Goal: Information Seeking & Learning: Learn about a topic

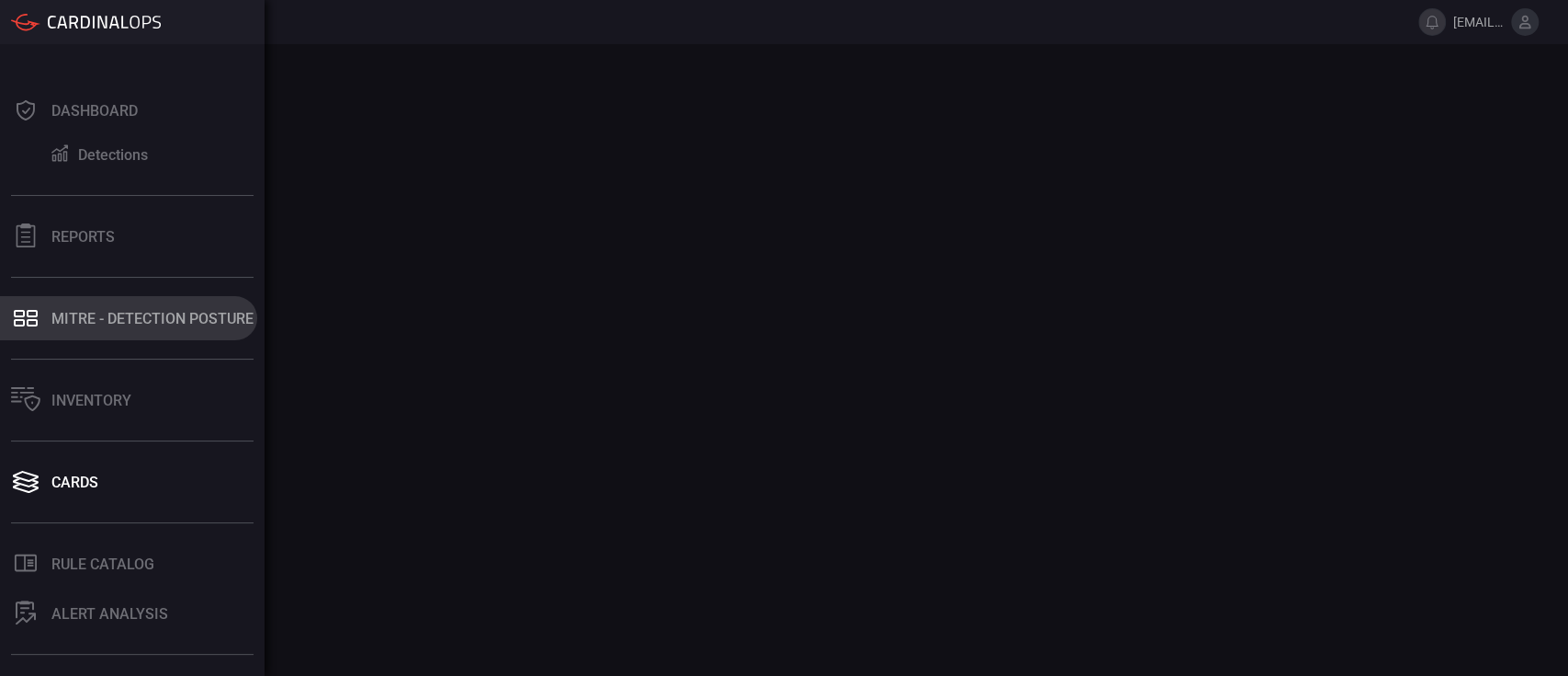
click at [174, 320] on div "MITRE - Detection Posture" at bounding box center [152, 318] width 202 height 17
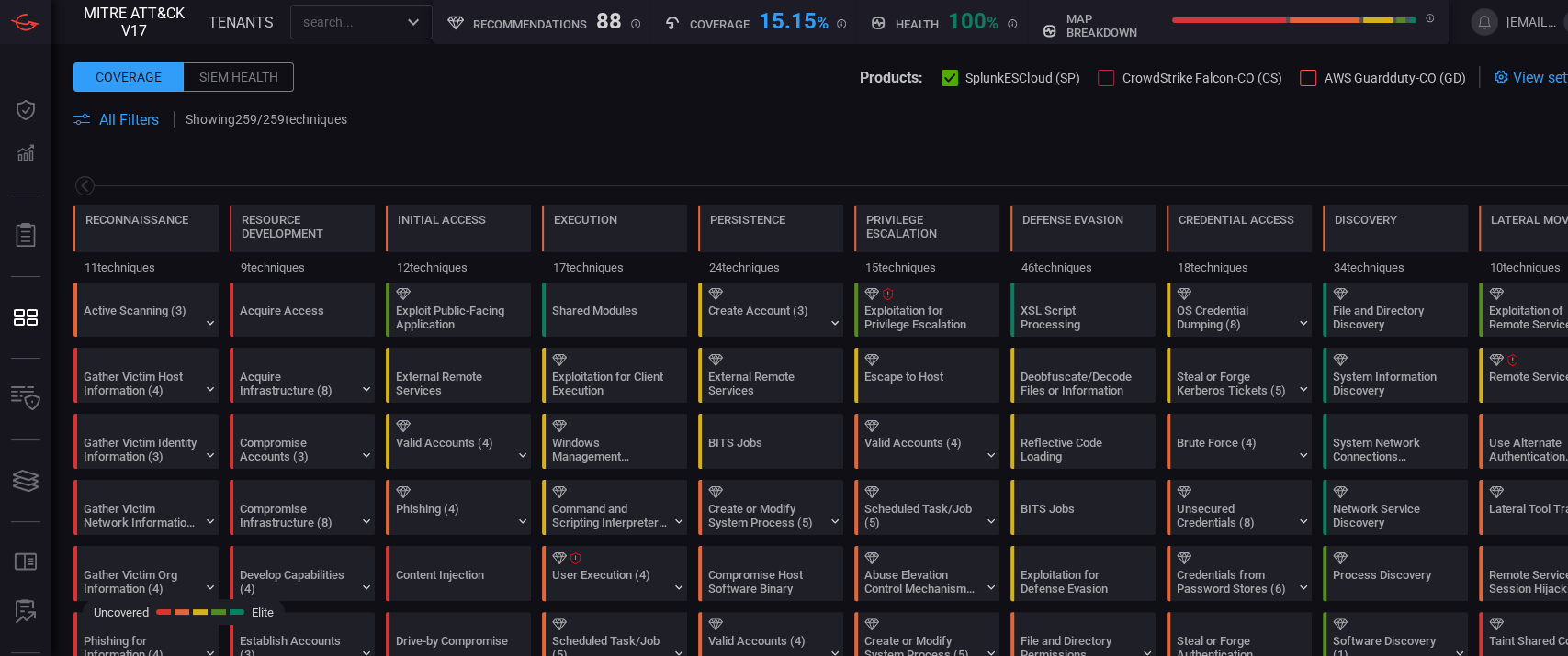
scroll to position [0, 241]
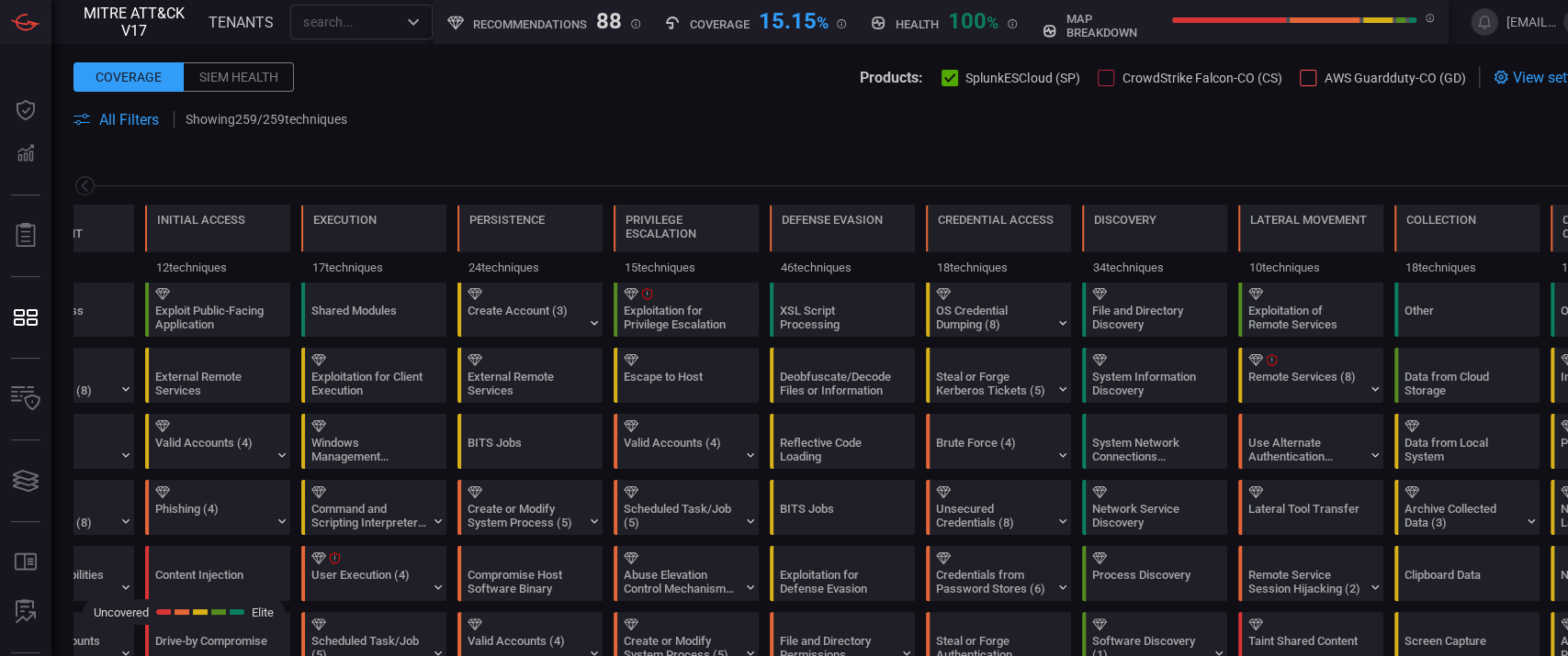
click at [118, 114] on span "All Filters" at bounding box center [129, 119] width 60 height 17
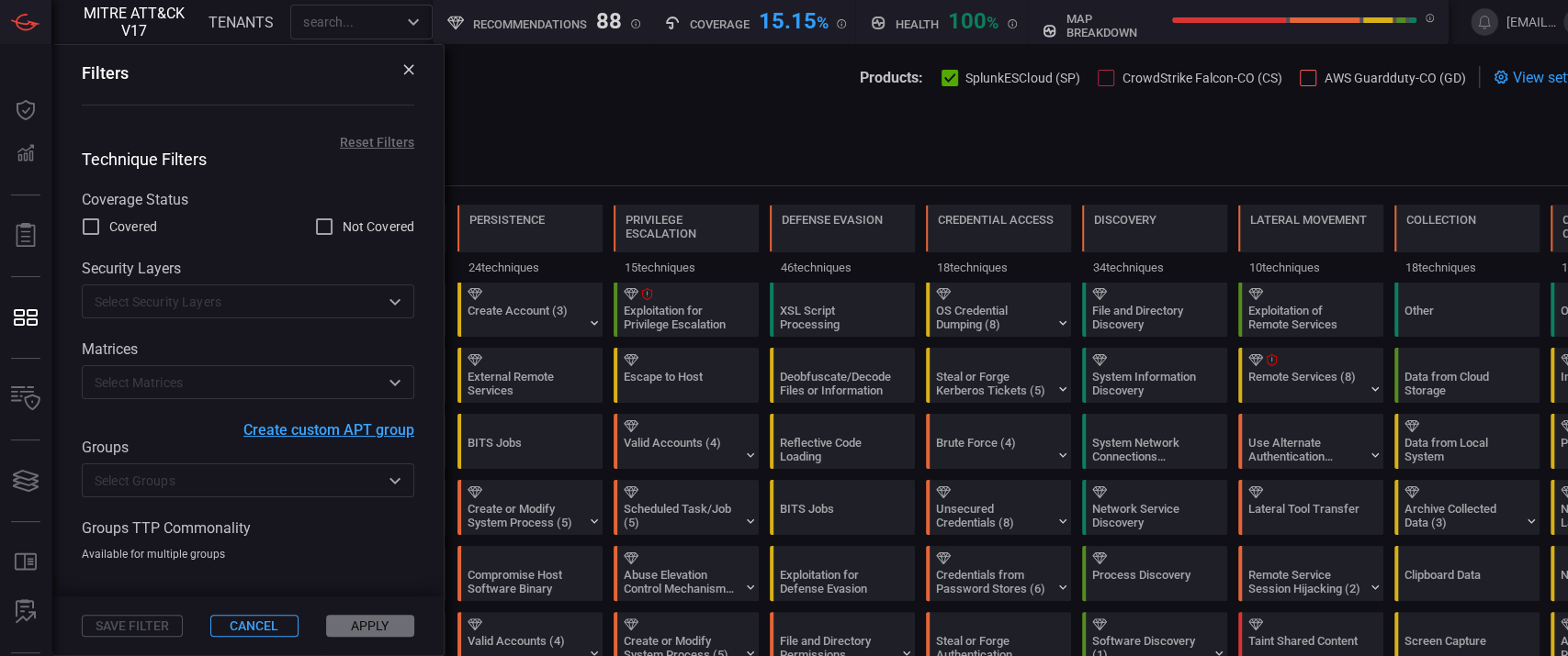
click at [228, 481] on input "text" at bounding box center [233, 481] width 291 height 23
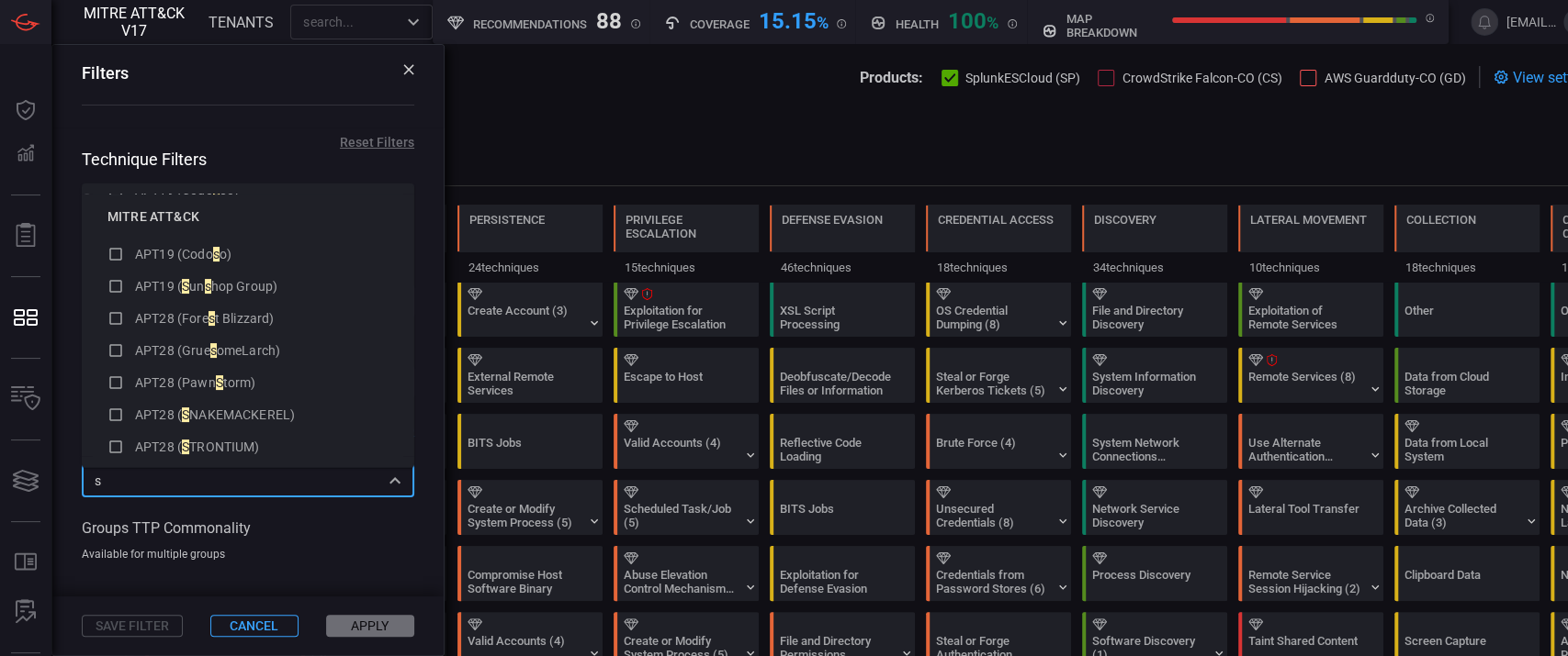
scroll to position [0, 0]
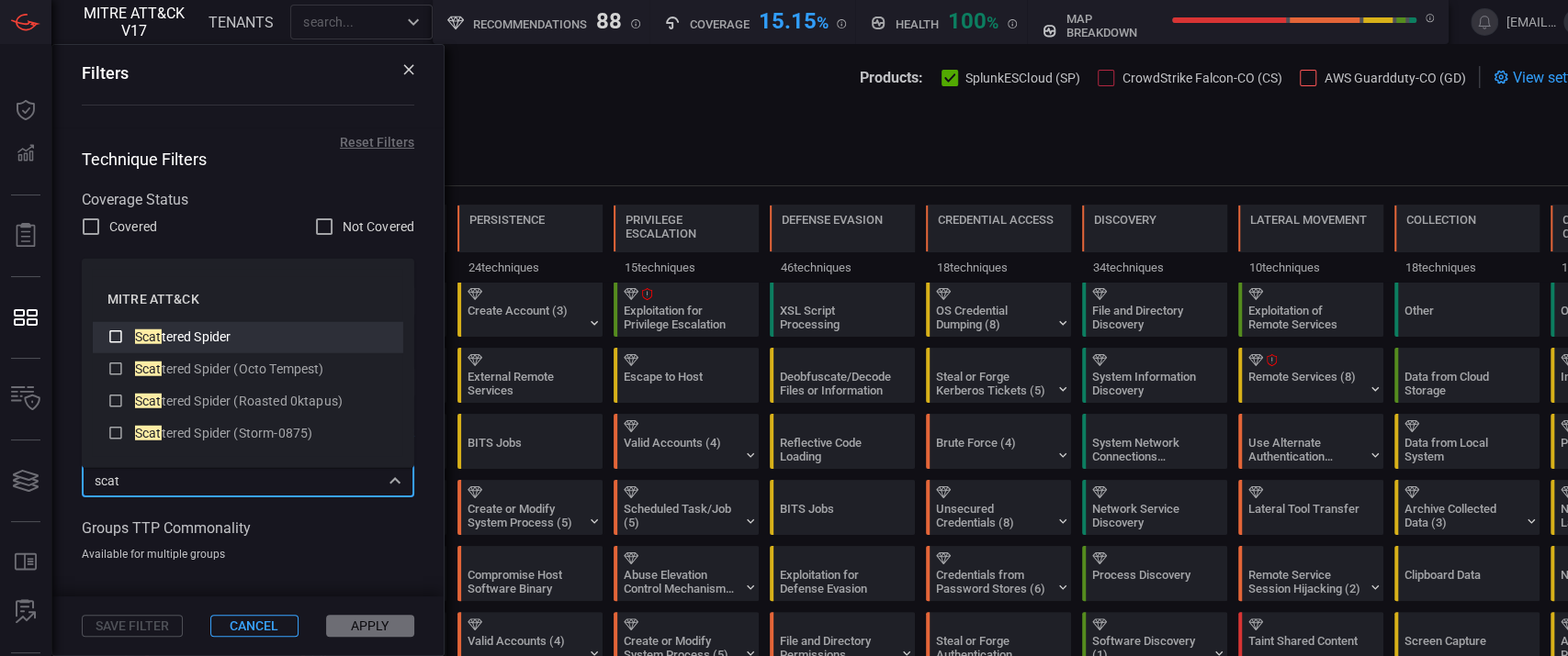
click at [241, 341] on div "Scat tered Spider" at bounding box center [261, 337] width 253 height 19
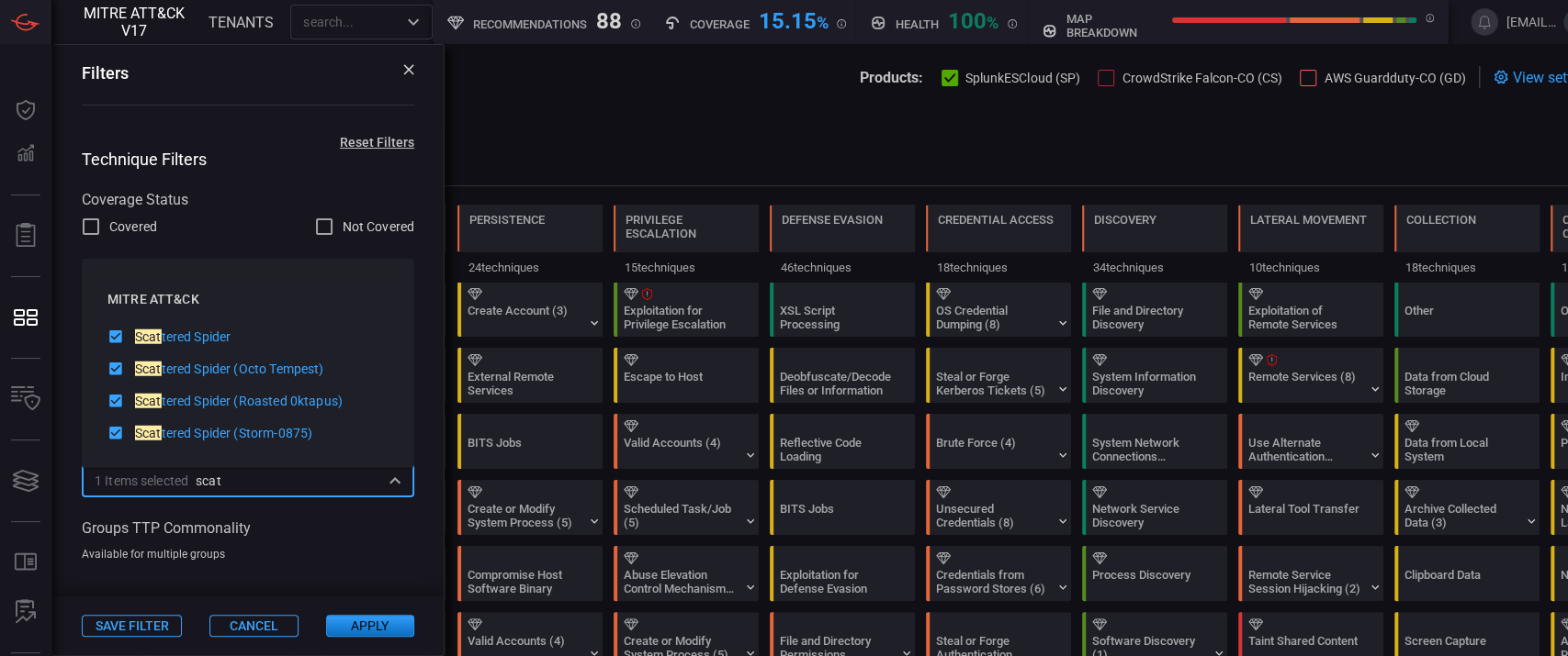
type input "scat"
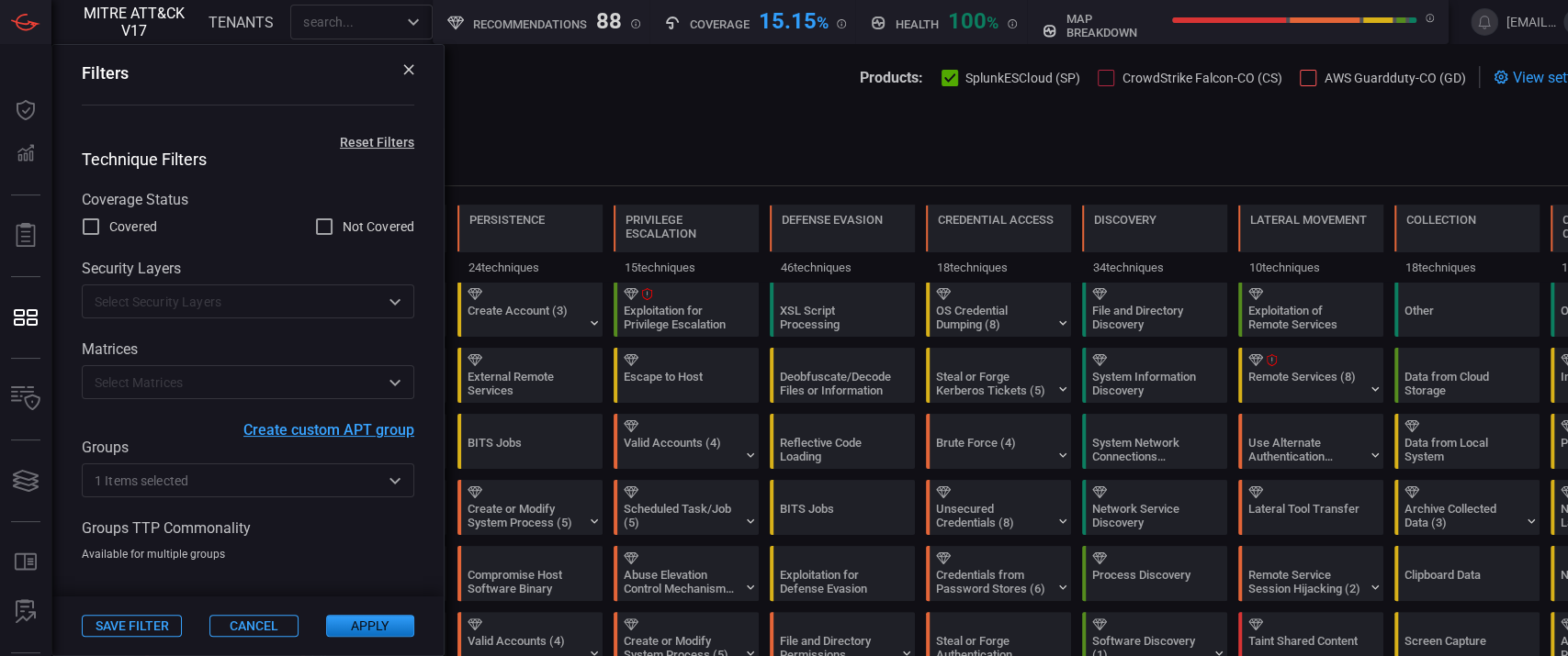
click at [409, 635] on button "Apply" at bounding box center [369, 626] width 88 height 22
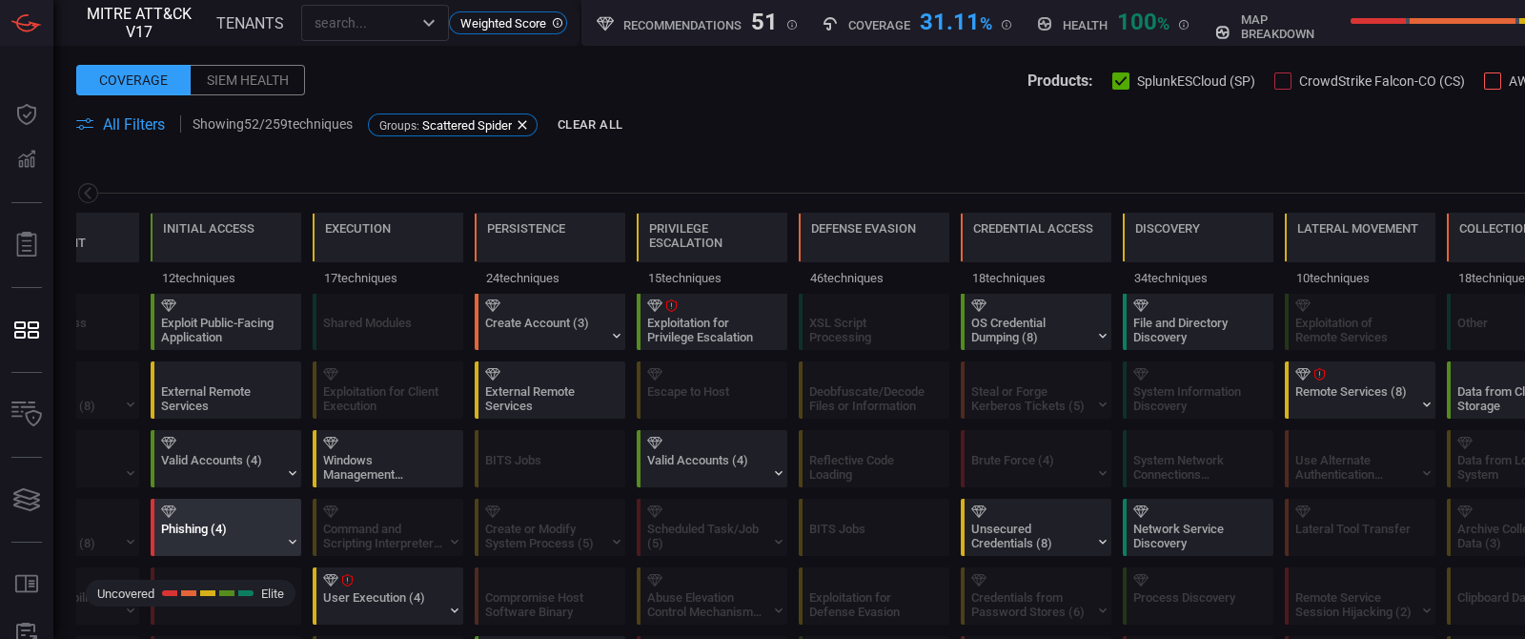
click at [205, 522] on div "Phishing (4)" at bounding box center [220, 535] width 119 height 29
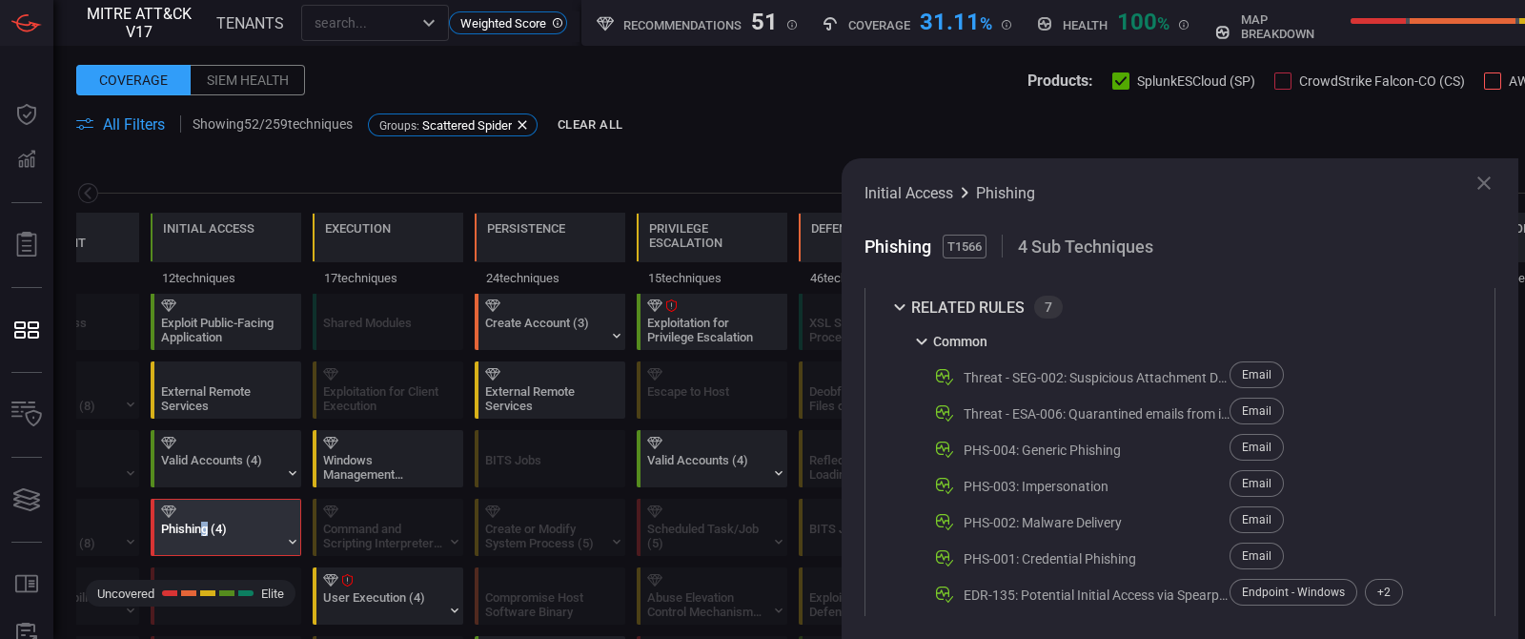
scroll to position [828, 0]
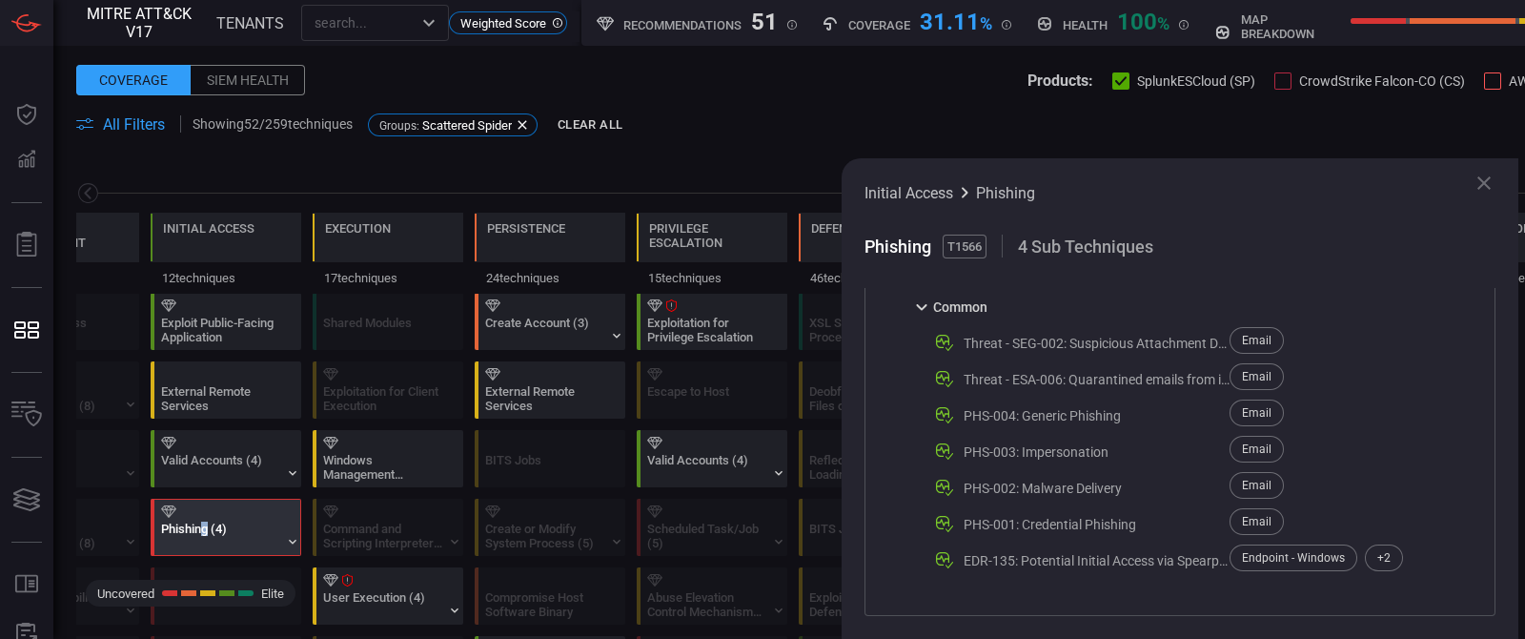
click at [1477, 181] on icon at bounding box center [1484, 183] width 23 height 23
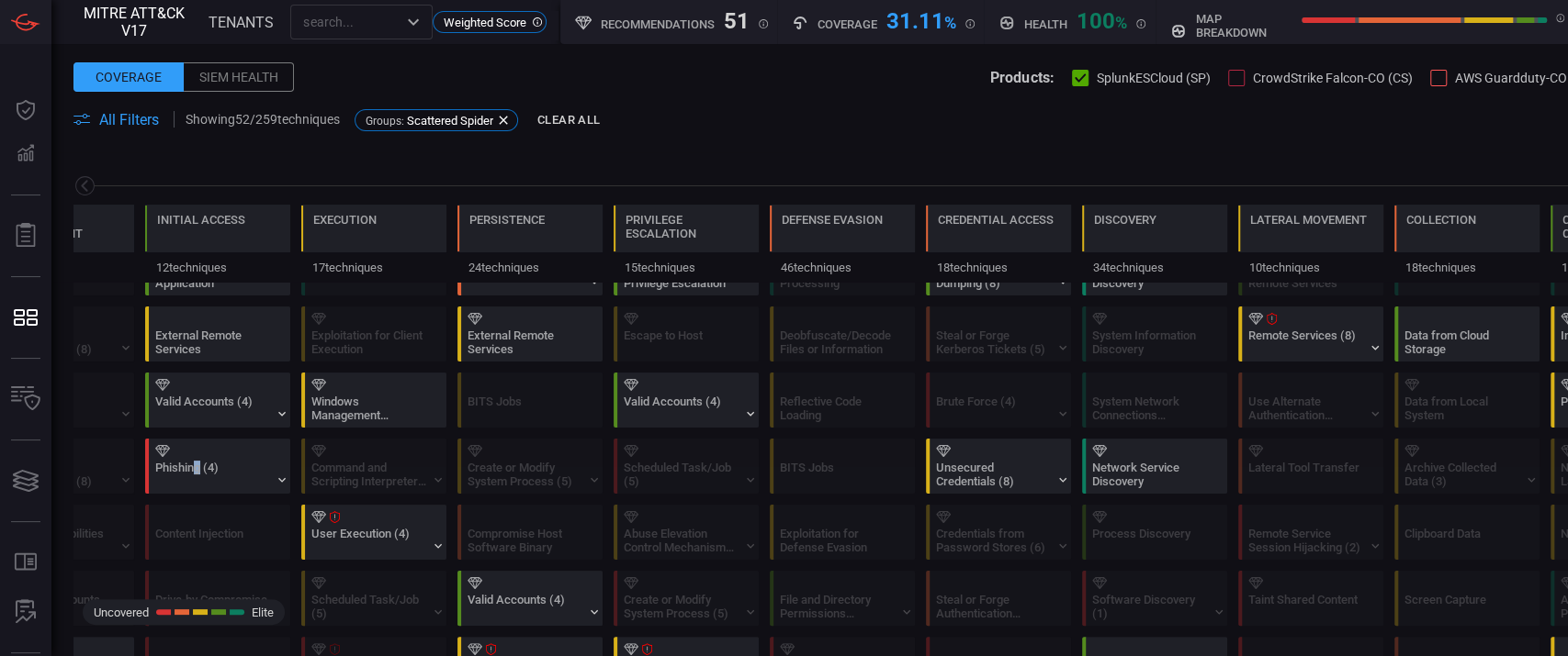
scroll to position [0, 0]
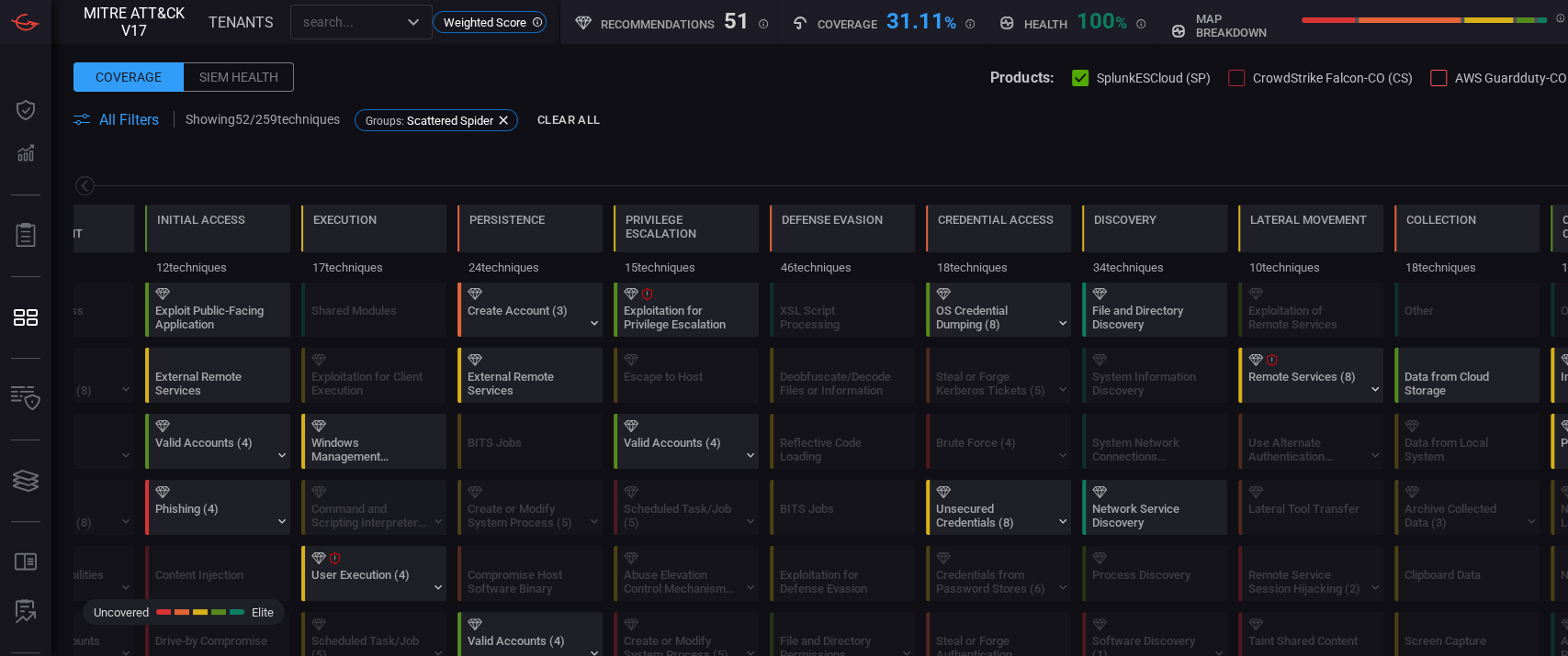
click at [328, 497] on div at bounding box center [377, 492] width 132 height 12
click at [361, 452] on div "Windows Management Instrumentation" at bounding box center [368, 450] width 115 height 28
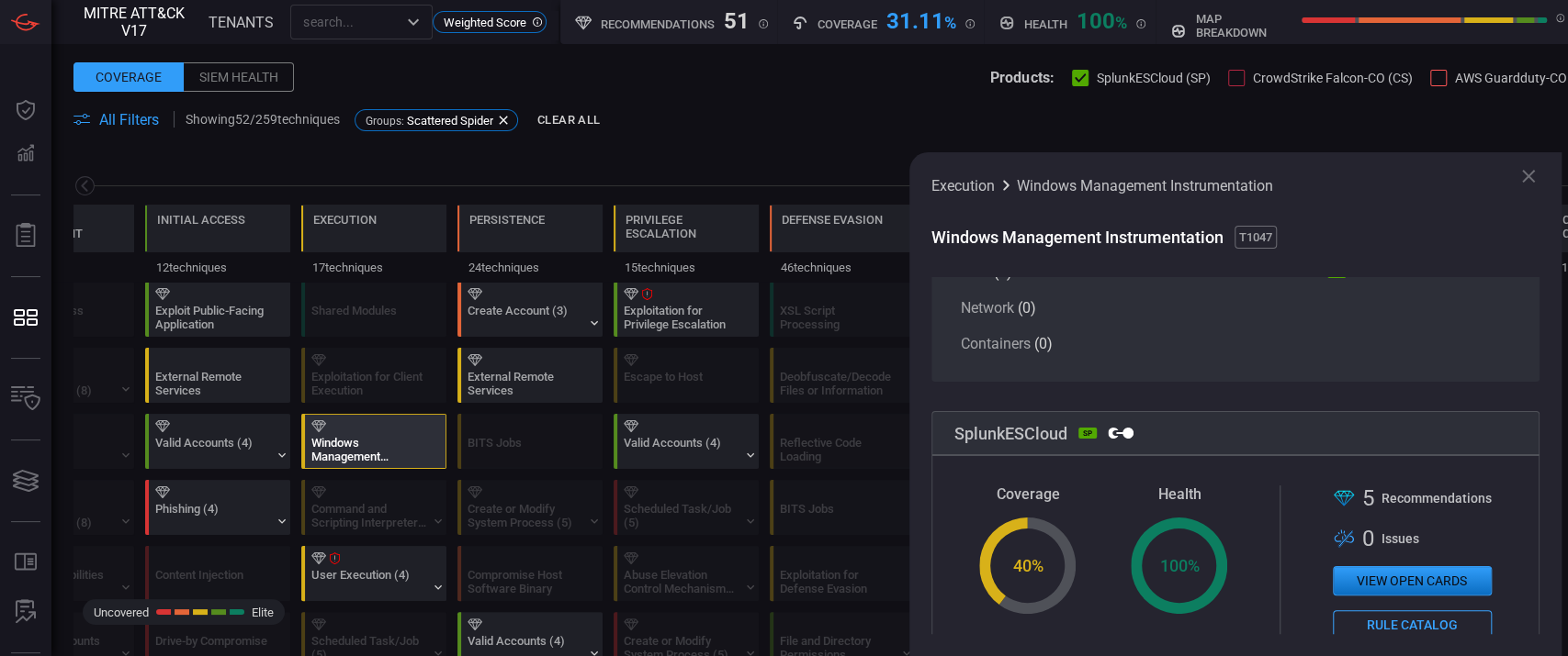
scroll to position [245, 0]
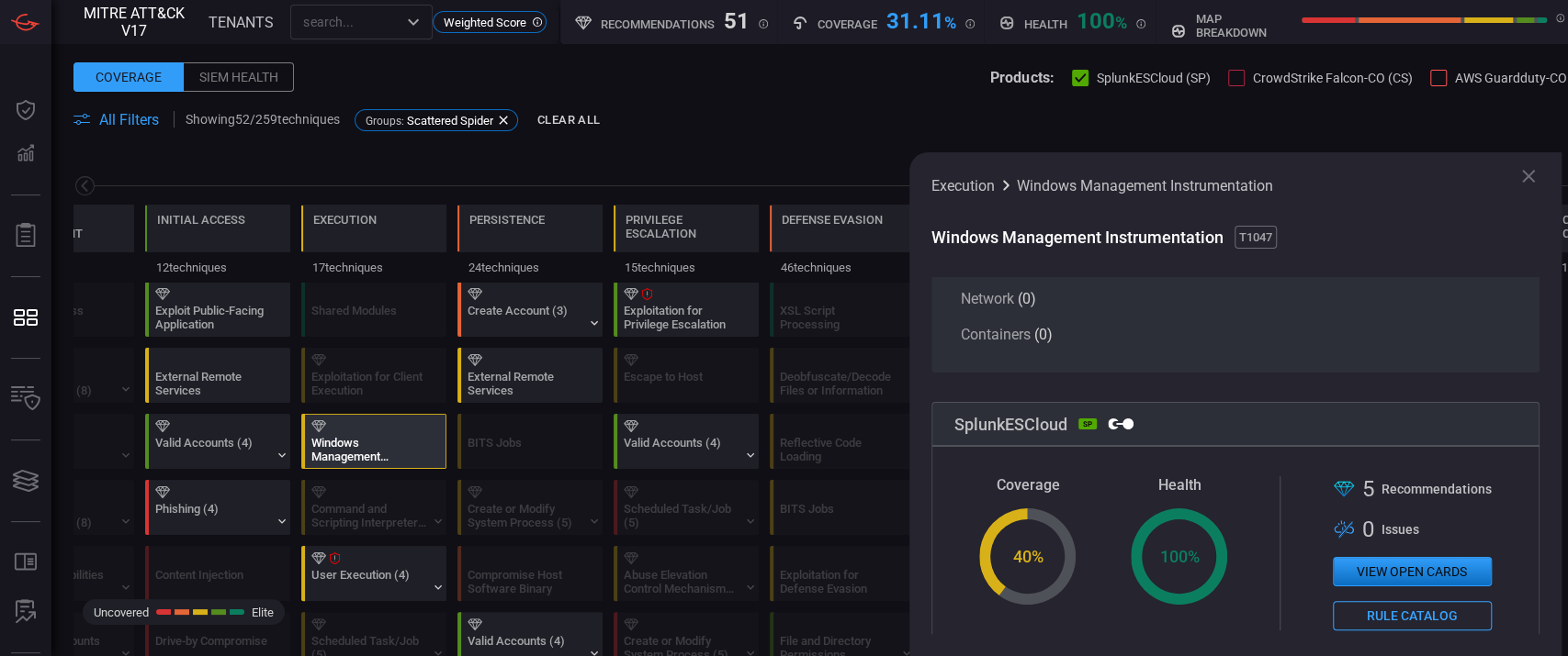
click at [412, 454] on div "Windows Management Instrumentation" at bounding box center [368, 450] width 115 height 28
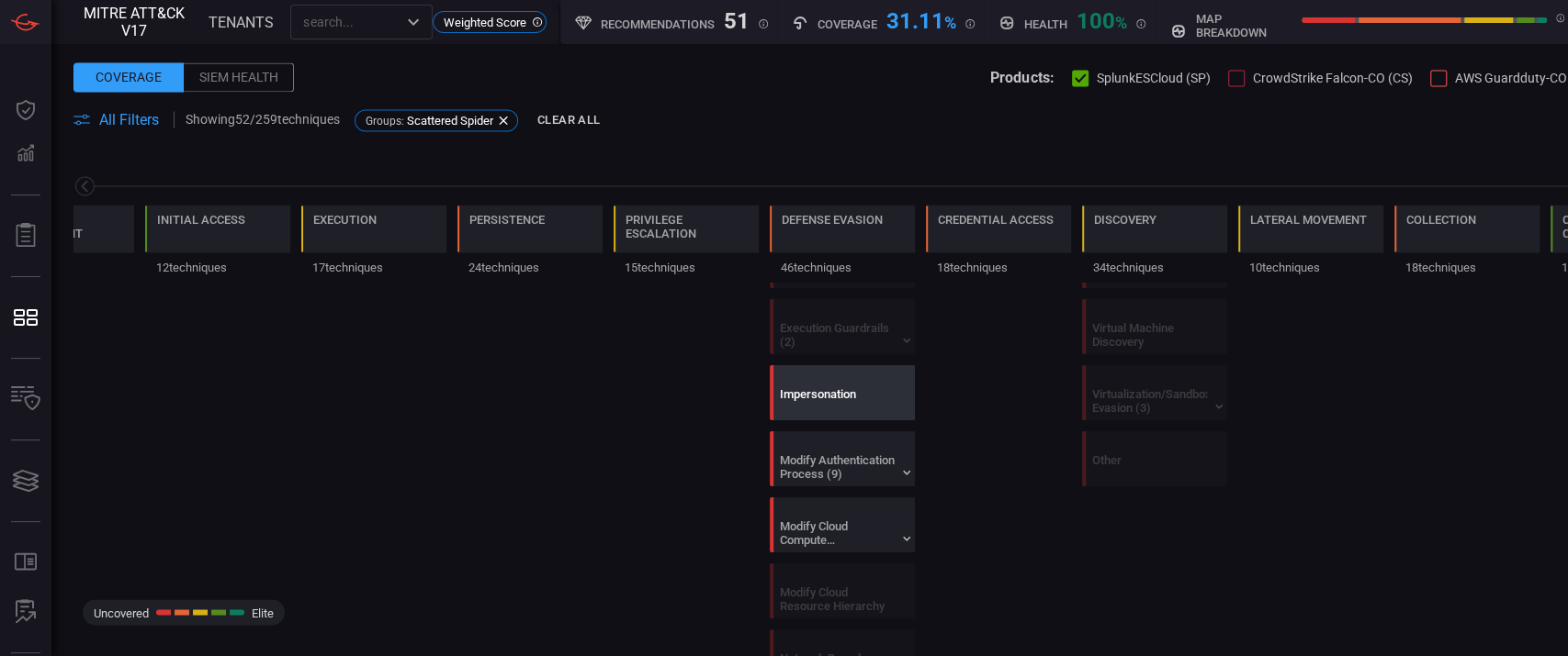
scroll to position [1958, 0]
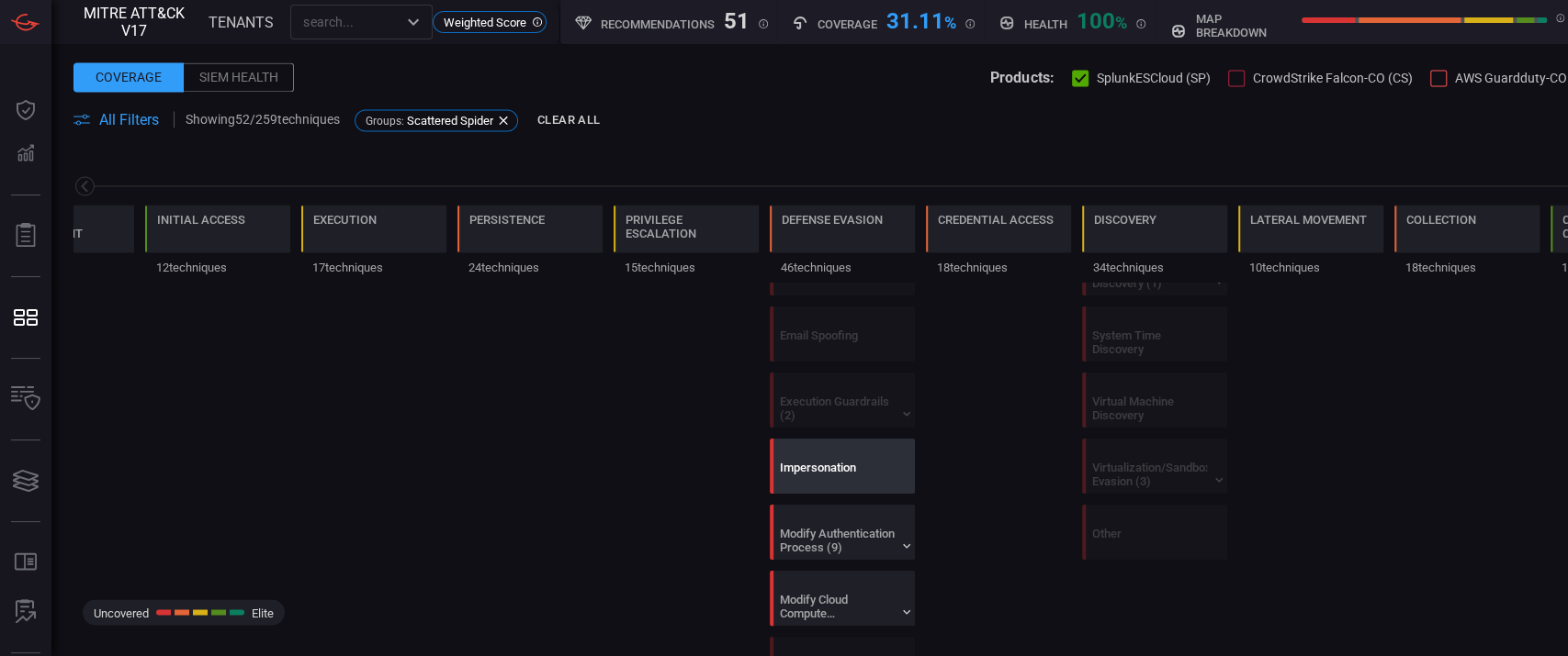
click at [836, 451] on div "Impersonation" at bounding box center [846, 466] width 146 height 53
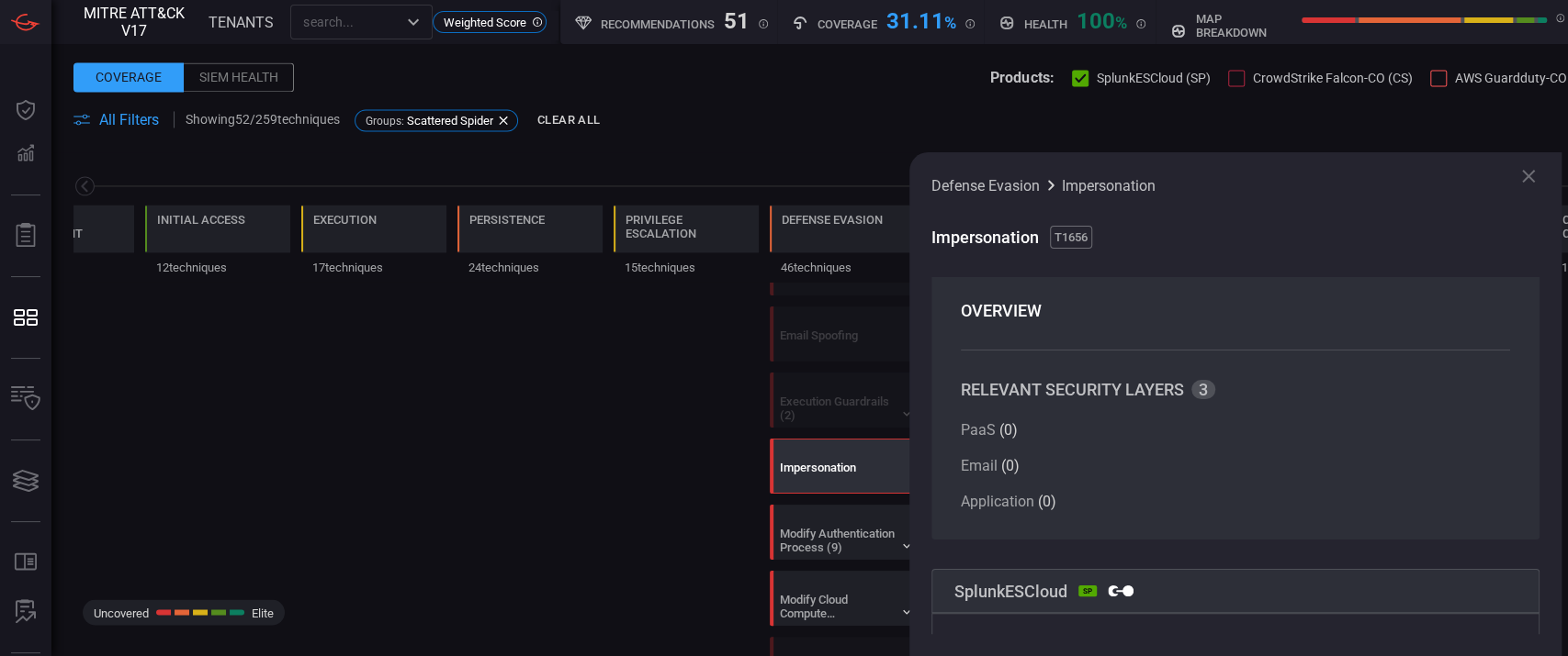
scroll to position [0, 0]
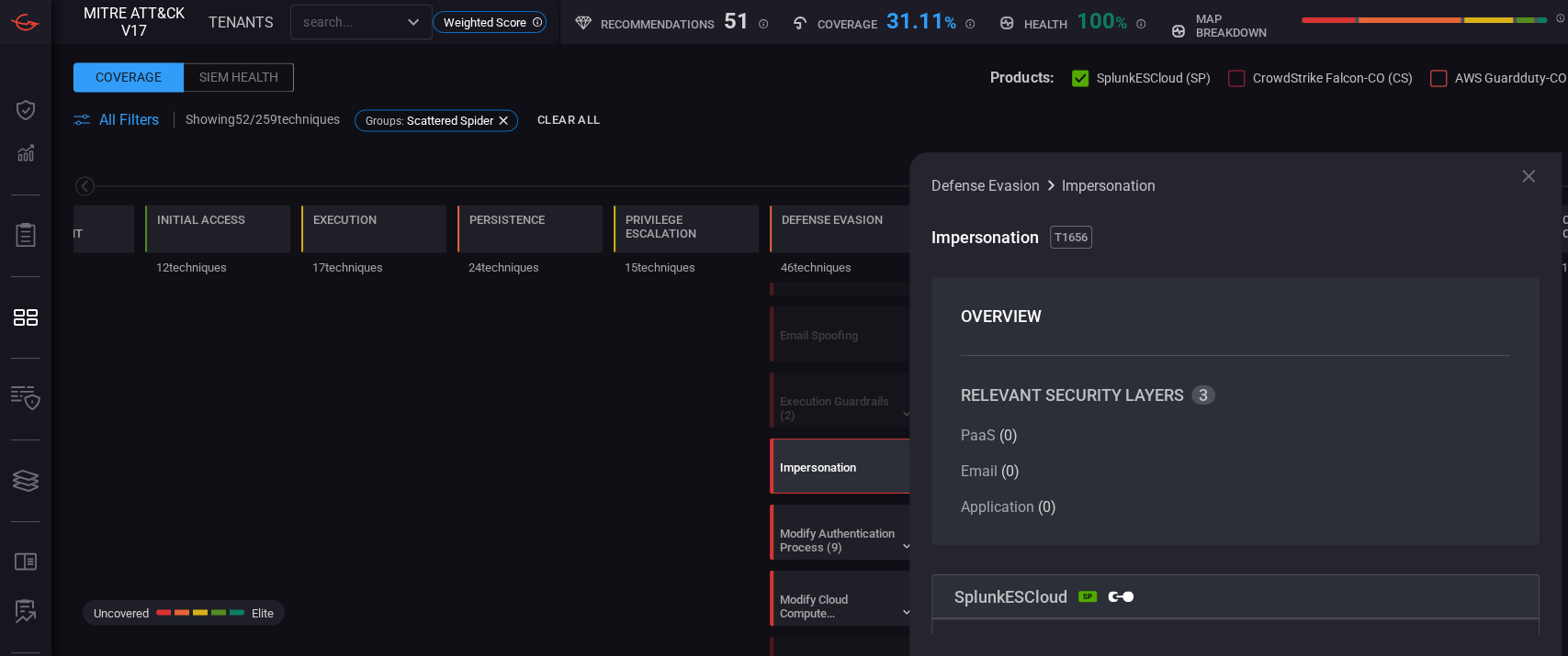
click at [1525, 182] on icon at bounding box center [1528, 176] width 22 height 22
